Goal: Information Seeking & Learning: Understand process/instructions

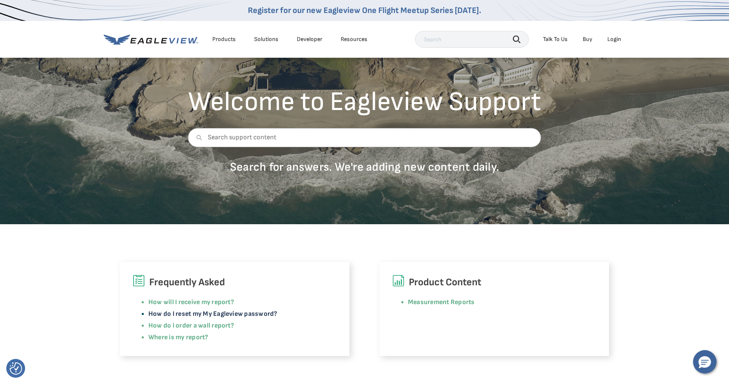
click at [245, 313] on link "How do I reset my My Eagleview password?" at bounding box center [212, 314] width 129 height 8
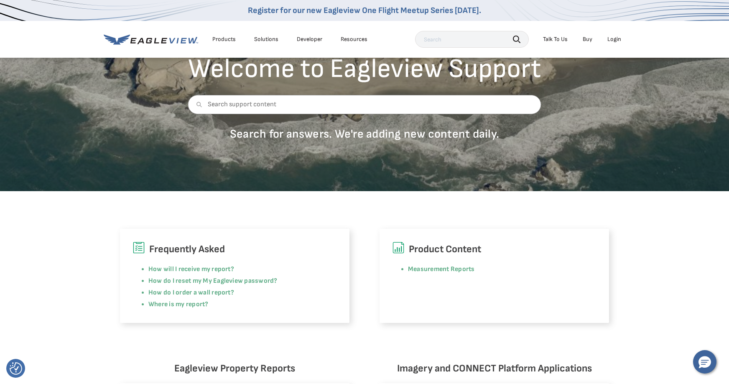
scroll to position [84, 0]
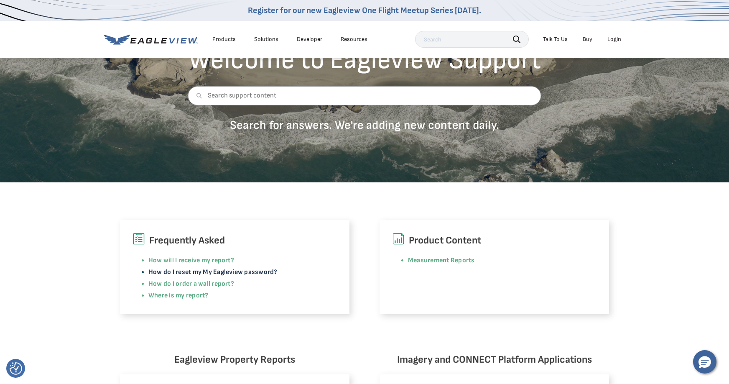
click at [186, 272] on link "How do I reset my My Eagleview password?" at bounding box center [212, 272] width 129 height 8
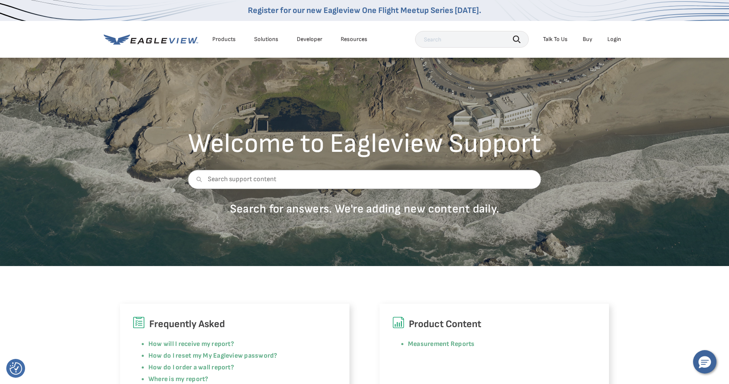
scroll to position [84, 0]
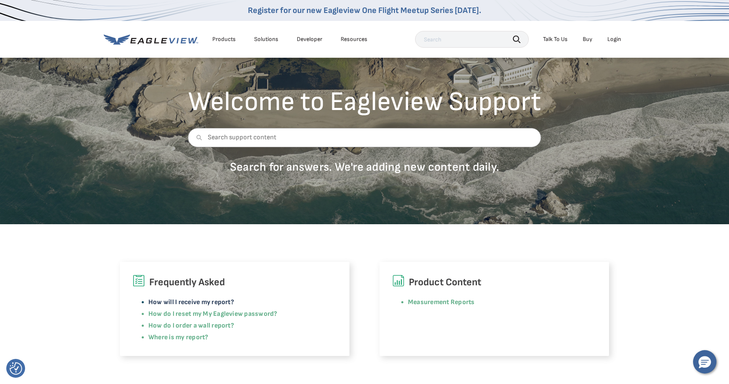
click at [203, 302] on link "How will I receive my report?" at bounding box center [191, 302] width 86 height 8
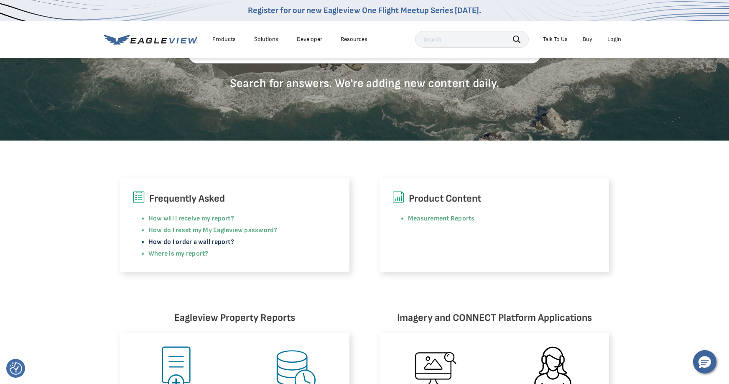
click at [178, 241] on link "How do I order a wall report?" at bounding box center [191, 242] width 86 height 8
